Goal: Task Accomplishment & Management: Manage account settings

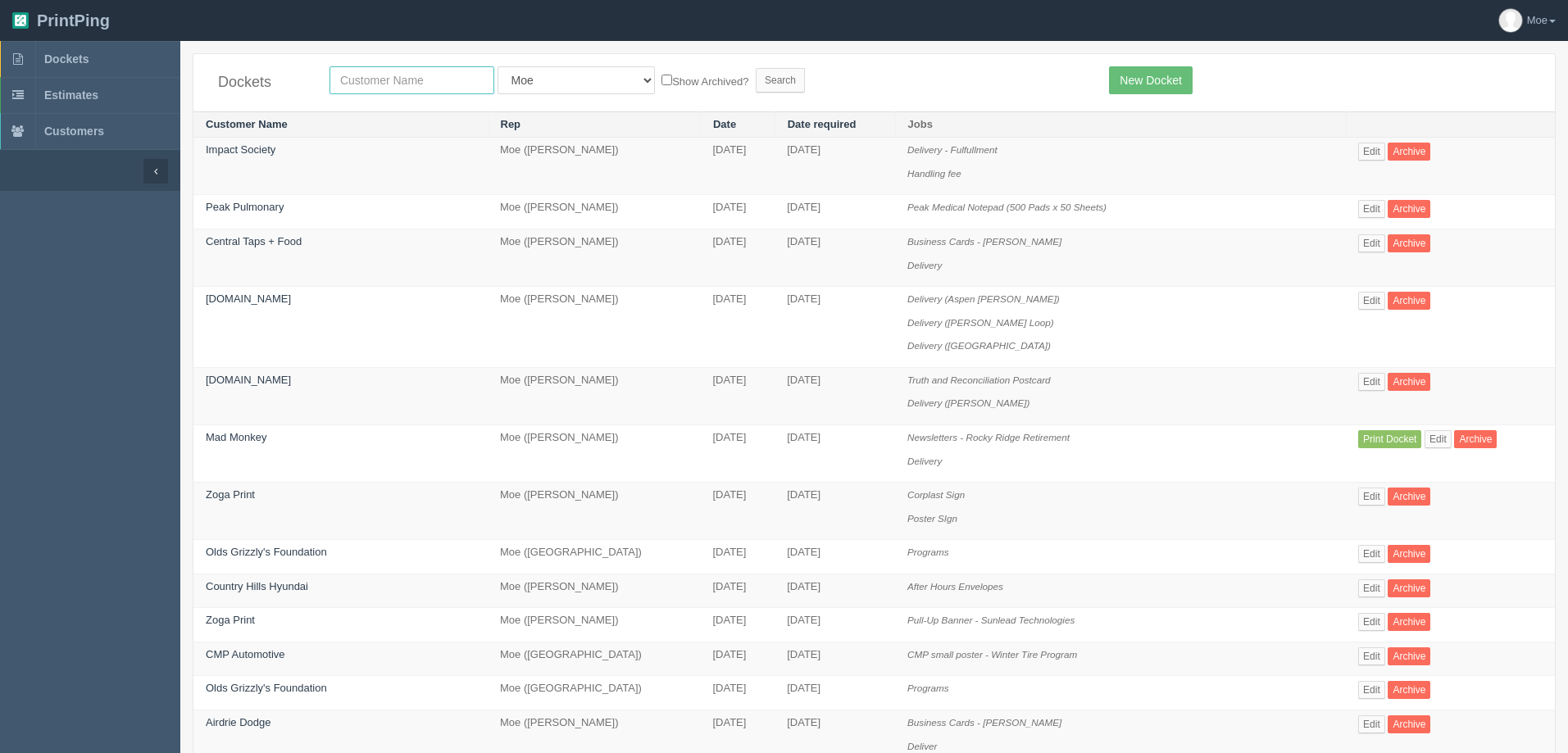
click at [463, 76] on input "text" at bounding box center [412, 80] width 165 height 27
type input "justice"
drag, startPoint x: 697, startPoint y: 80, endPoint x: 719, endPoint y: 81, distance: 22.0
click at [756, 80] on input "Search" at bounding box center [780, 80] width 49 height 25
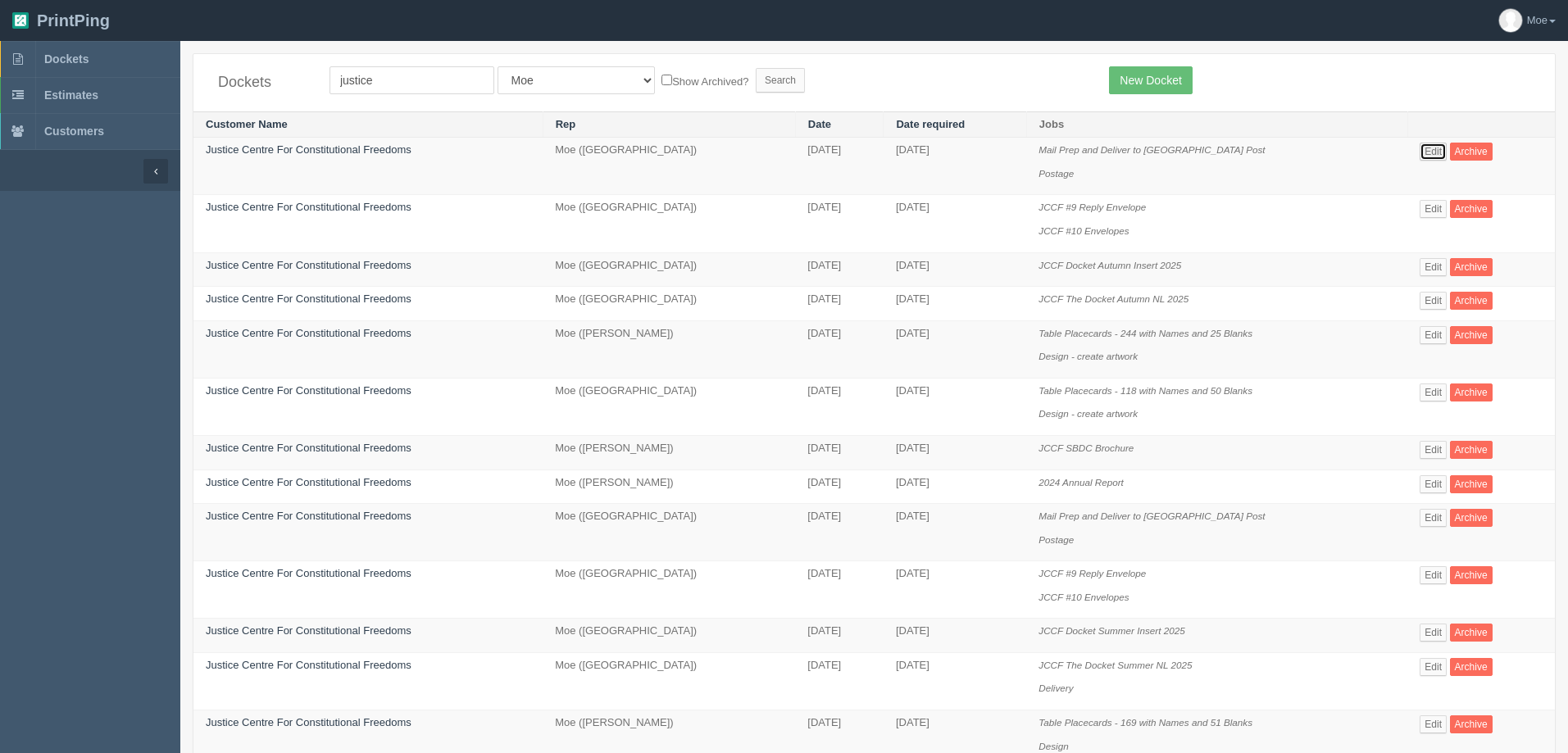
click at [1434, 148] on link "Edit" at bounding box center [1433, 151] width 27 height 18
click at [1432, 298] on link "Edit" at bounding box center [1433, 300] width 27 height 18
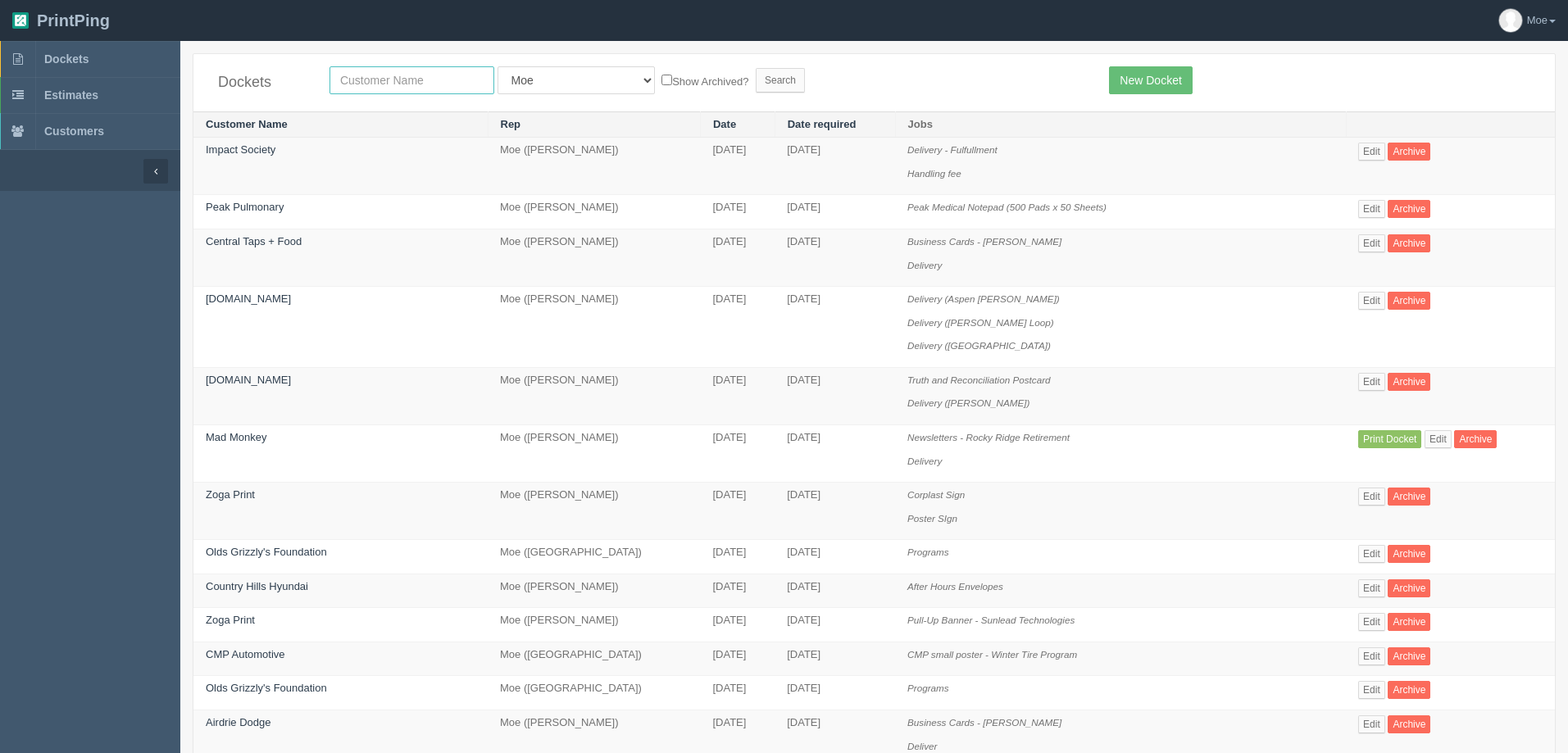
click at [397, 81] on input "text" at bounding box center [412, 80] width 165 height 27
type input "vibee"
click at [756, 75] on input "Search" at bounding box center [780, 80] width 49 height 25
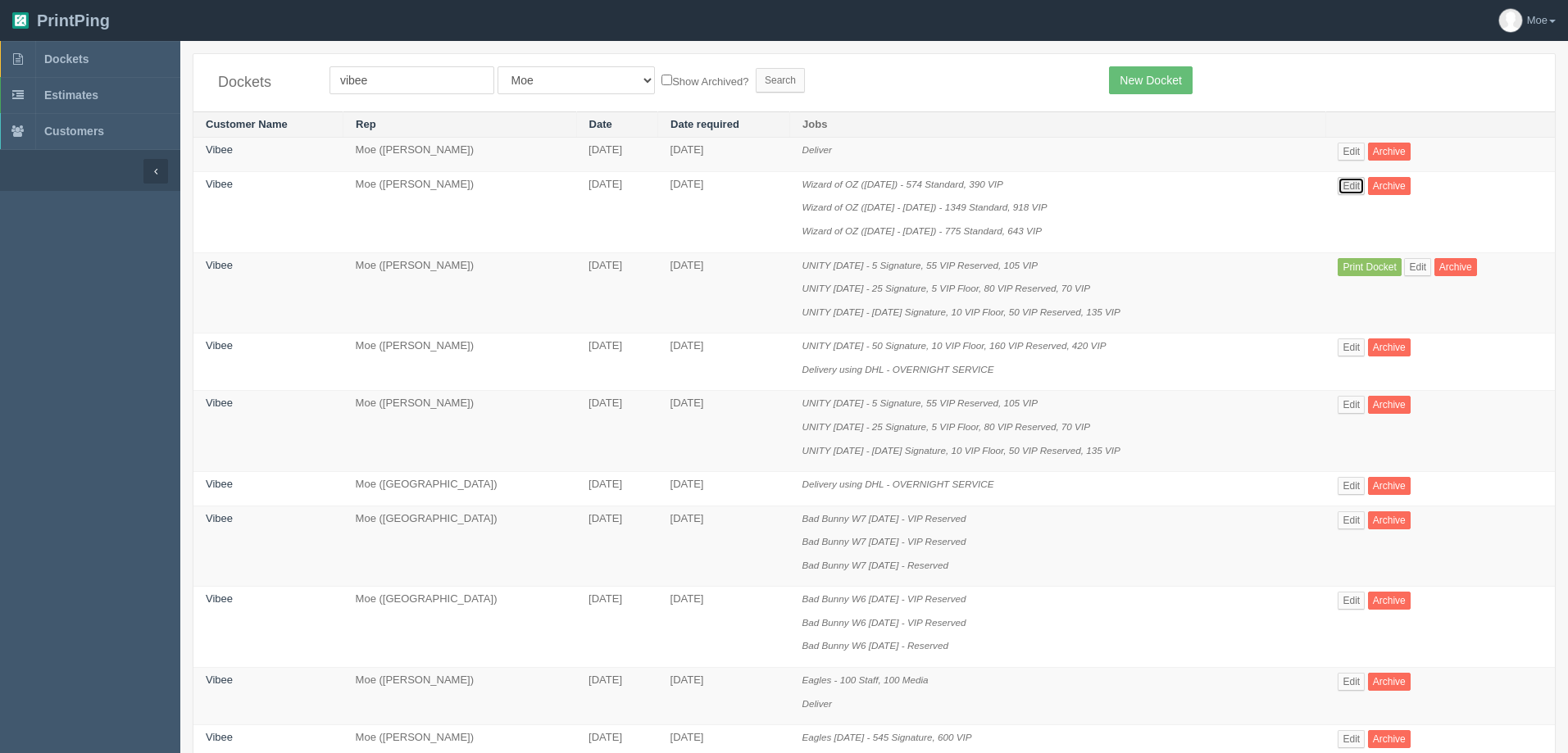
click at [1357, 187] on link "Edit" at bounding box center [1352, 185] width 27 height 18
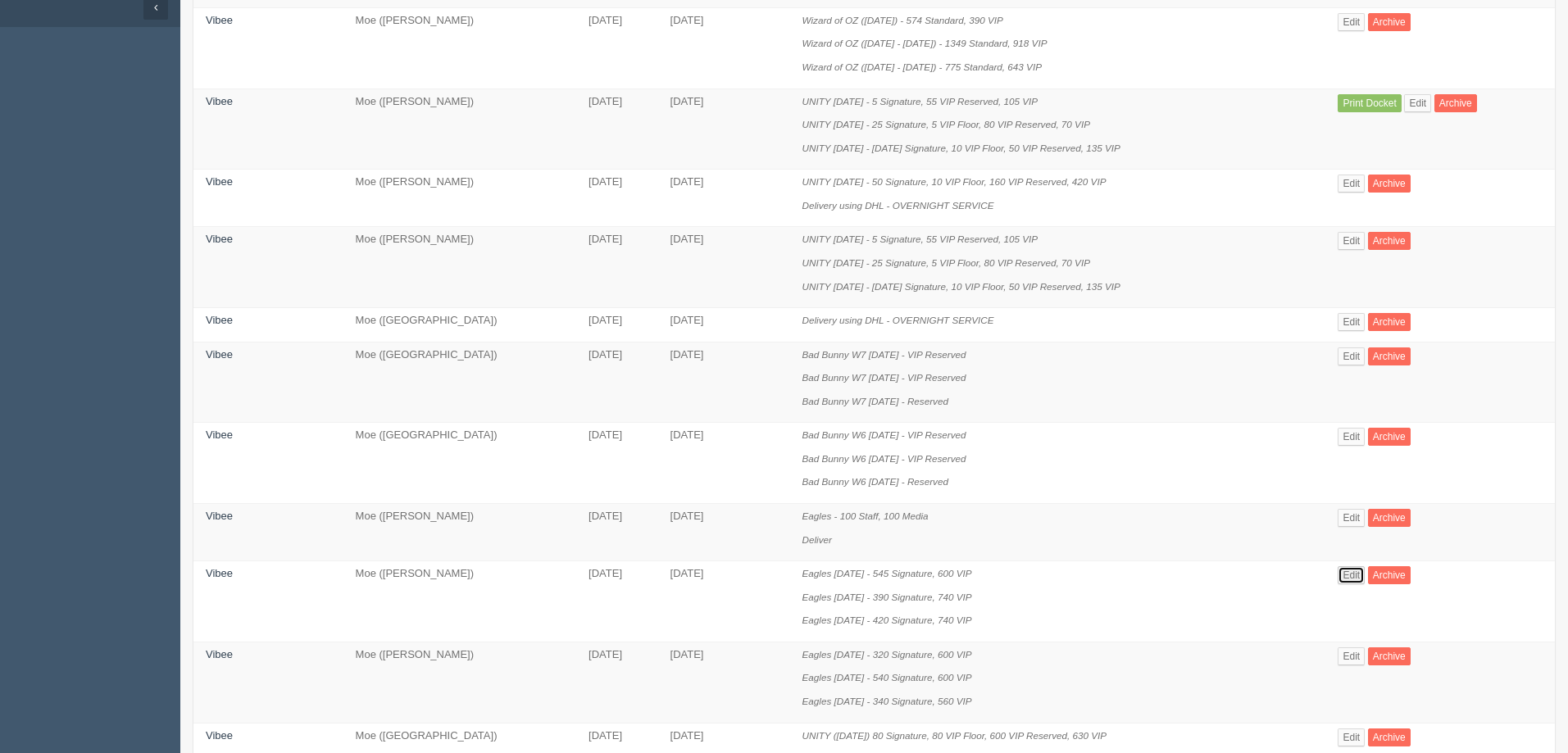
click at [1350, 575] on link "Edit" at bounding box center [1352, 575] width 27 height 18
